Goal: Task Accomplishment & Management: Use online tool/utility

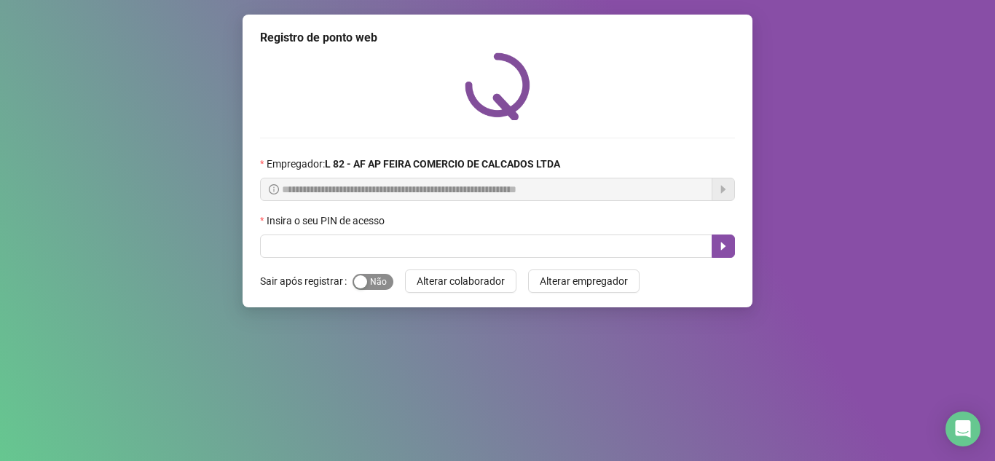
click at [385, 280] on span "Sim Não" at bounding box center [373, 282] width 41 height 16
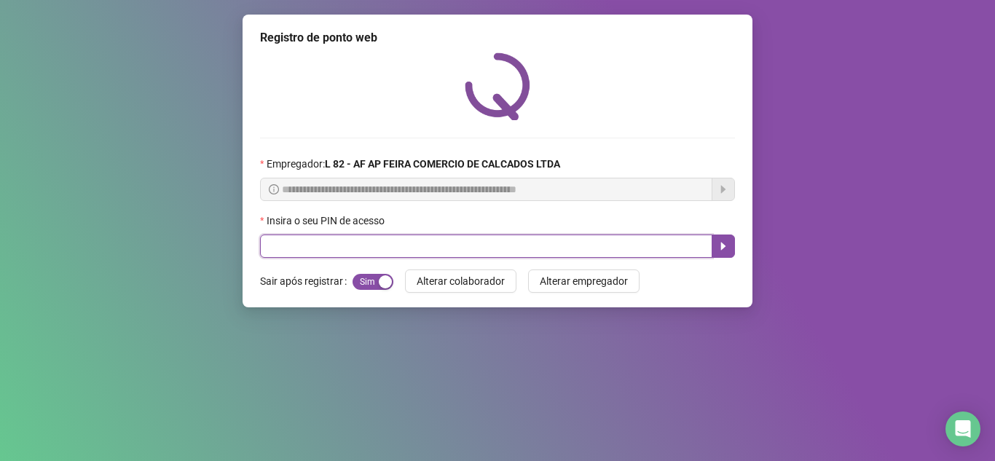
click at [420, 249] on input "text" at bounding box center [486, 246] width 452 height 23
type input "*****"
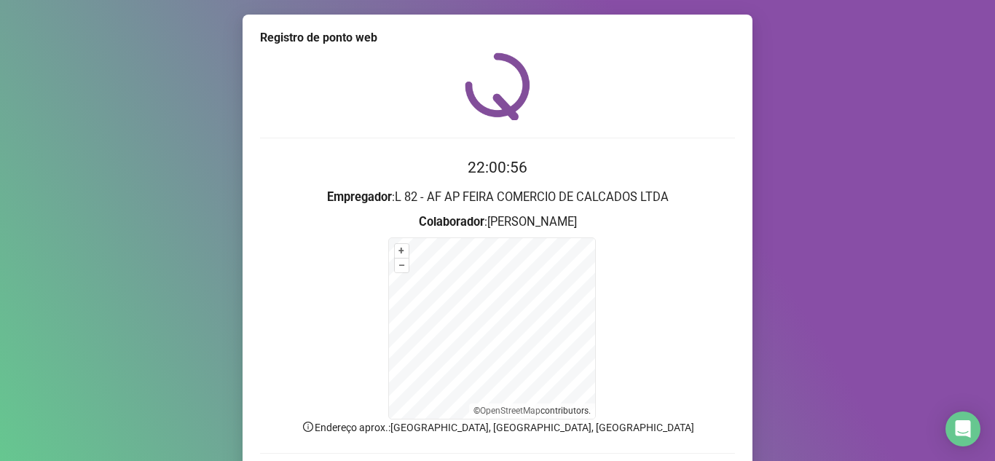
scroll to position [103, 0]
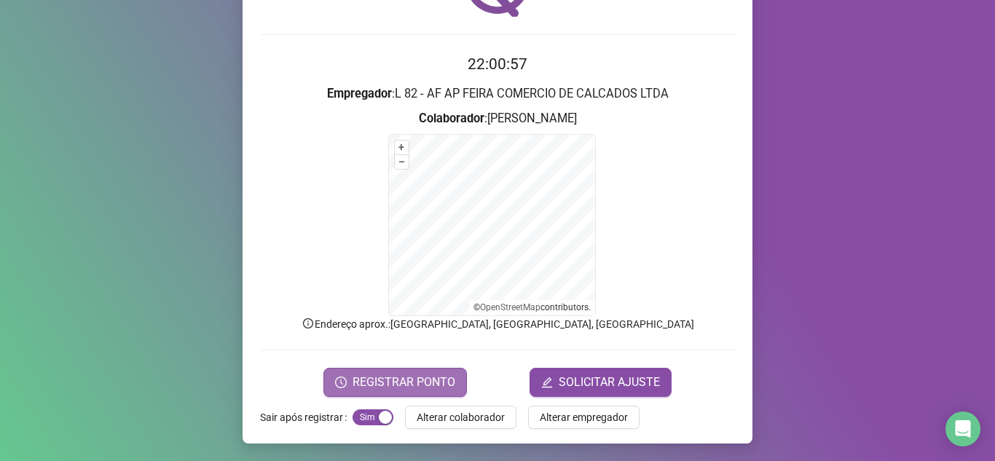
click at [356, 383] on span "REGISTRAR PONTO" at bounding box center [404, 382] width 103 height 17
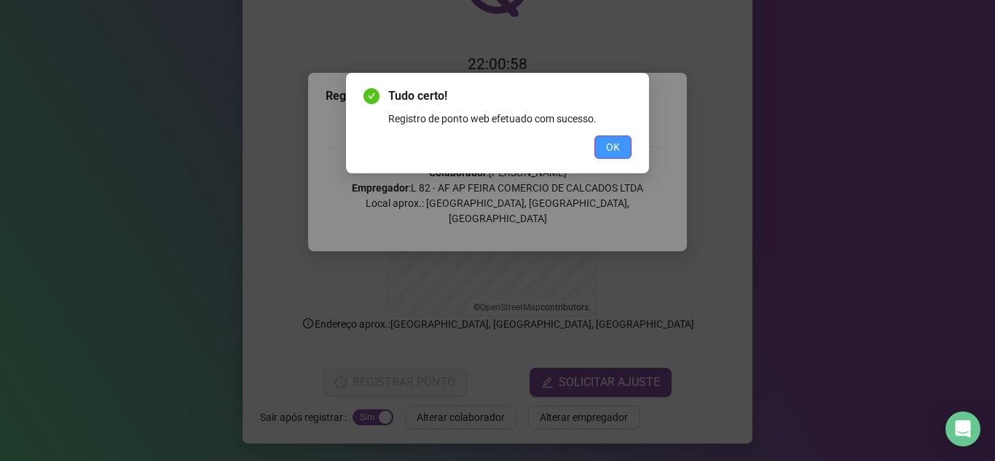
click at [626, 139] on button "OK" at bounding box center [612, 146] width 37 height 23
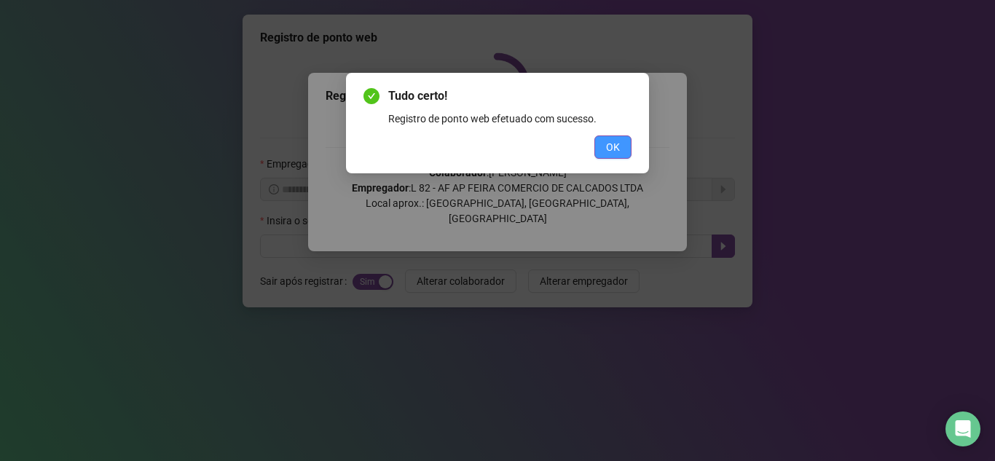
scroll to position [0, 0]
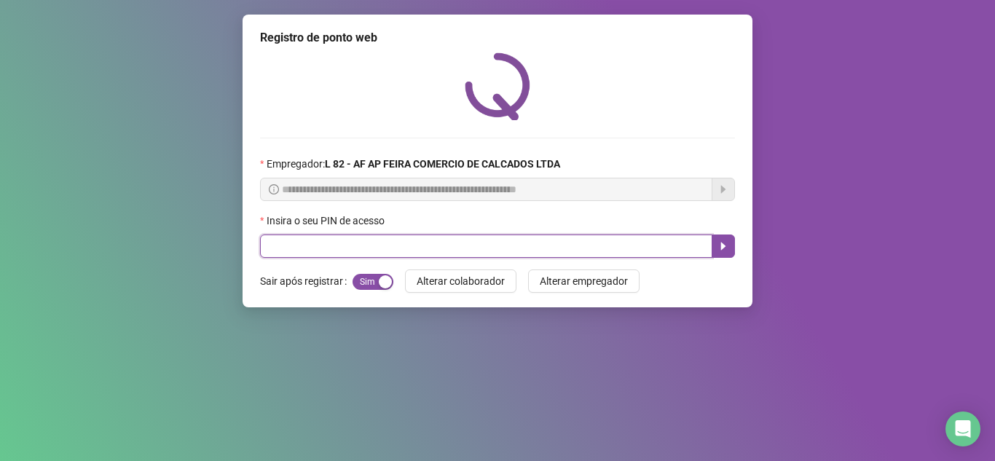
click at [360, 253] on input "text" at bounding box center [486, 246] width 452 height 23
type input "*****"
click at [725, 248] on icon "caret-right" at bounding box center [723, 246] width 12 height 12
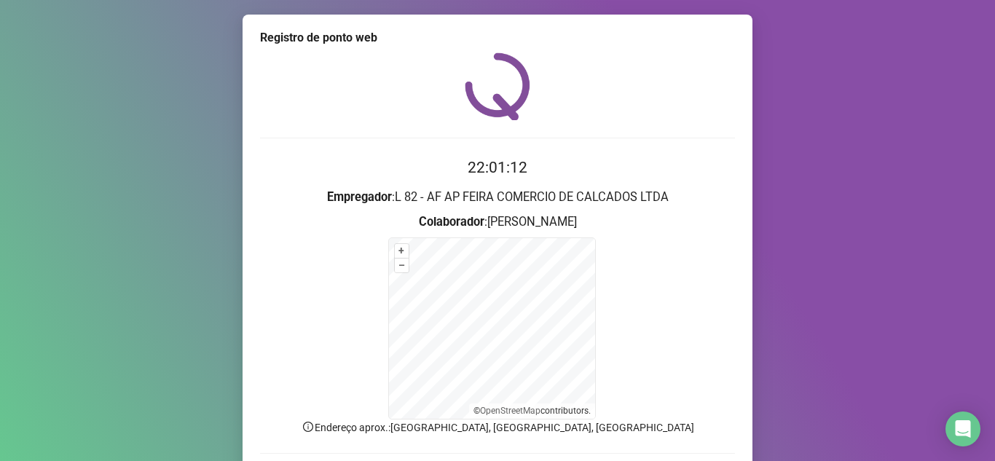
scroll to position [103, 0]
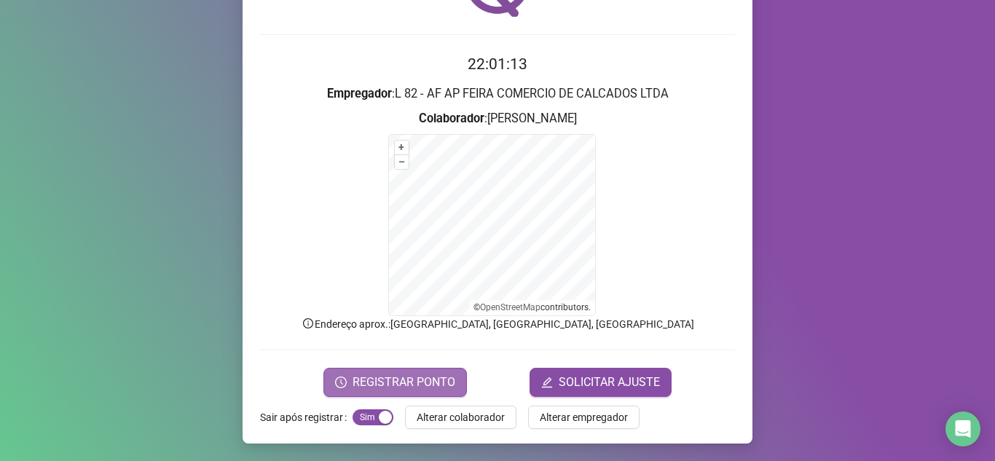
click at [395, 379] on span "REGISTRAR PONTO" at bounding box center [404, 382] width 103 height 17
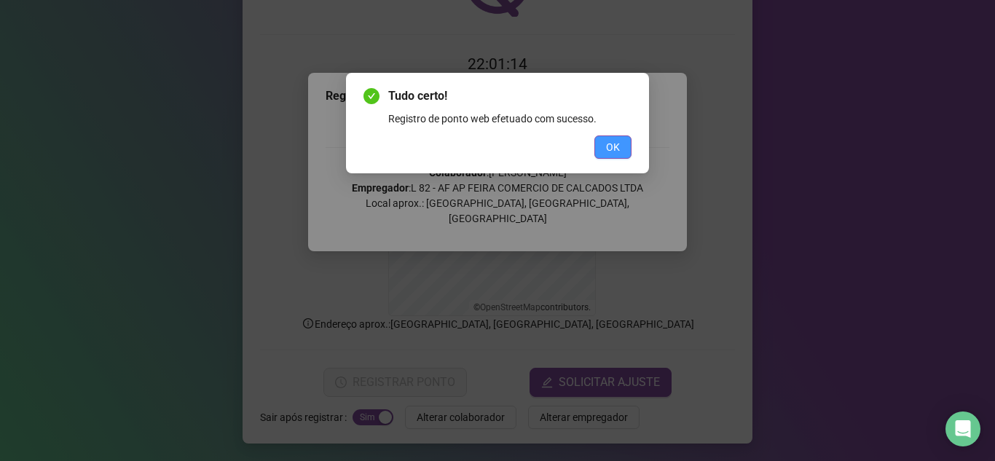
click at [621, 139] on button "OK" at bounding box center [612, 146] width 37 height 23
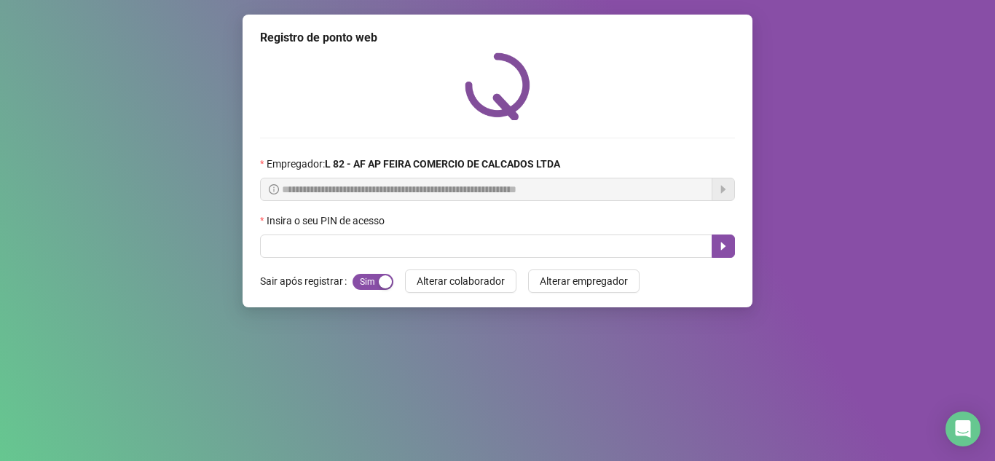
scroll to position [0, 0]
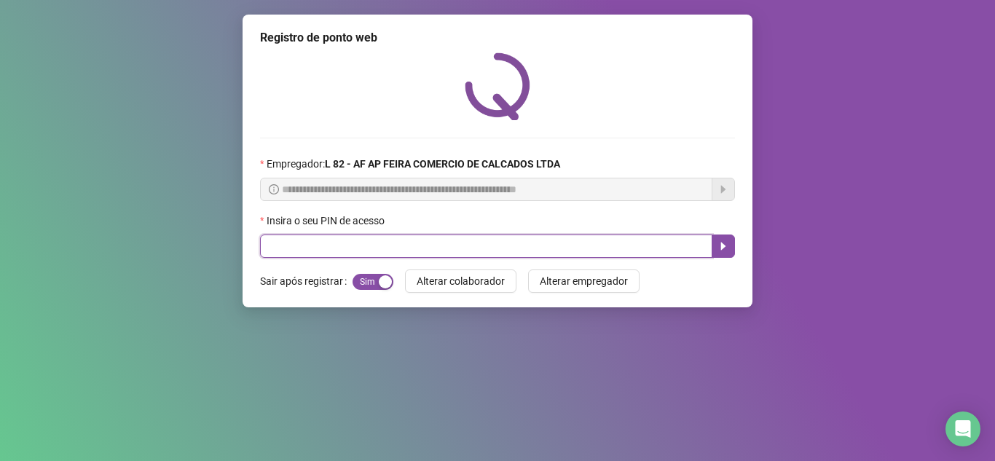
click at [450, 237] on input "text" at bounding box center [486, 246] width 452 height 23
type input "*****"
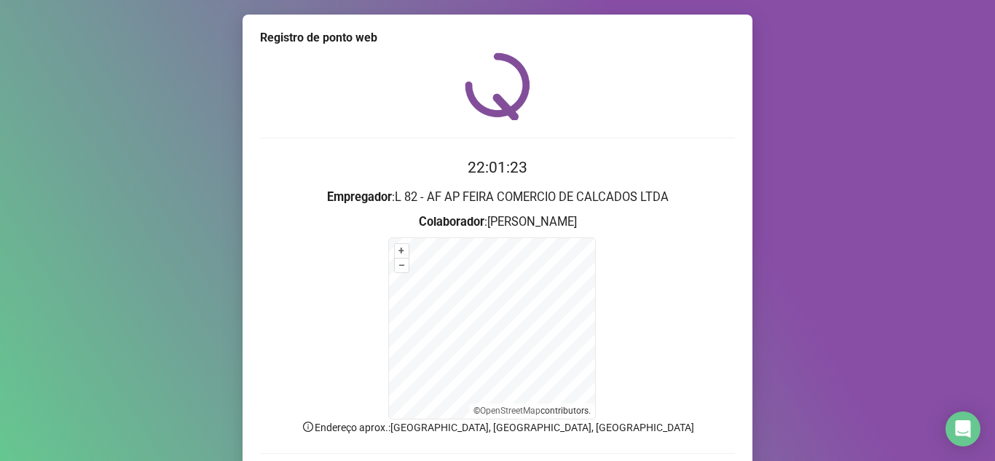
scroll to position [103, 0]
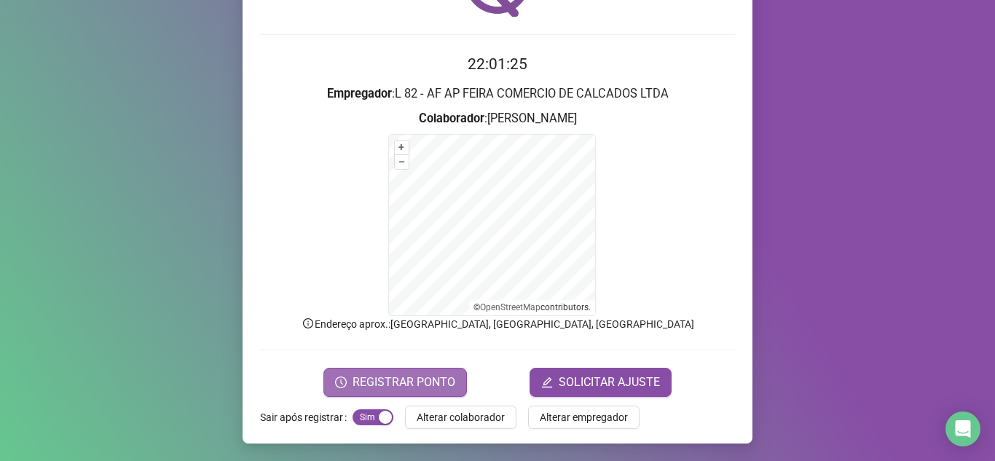
click at [348, 377] on button "REGISTRAR PONTO" at bounding box center [394, 382] width 143 height 29
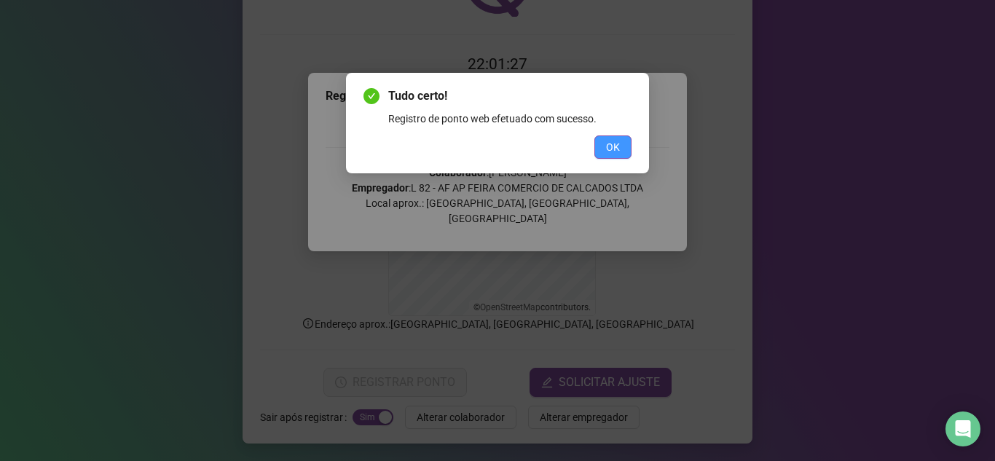
click at [625, 152] on button "OK" at bounding box center [612, 146] width 37 height 23
